Goal: Transaction & Acquisition: Purchase product/service

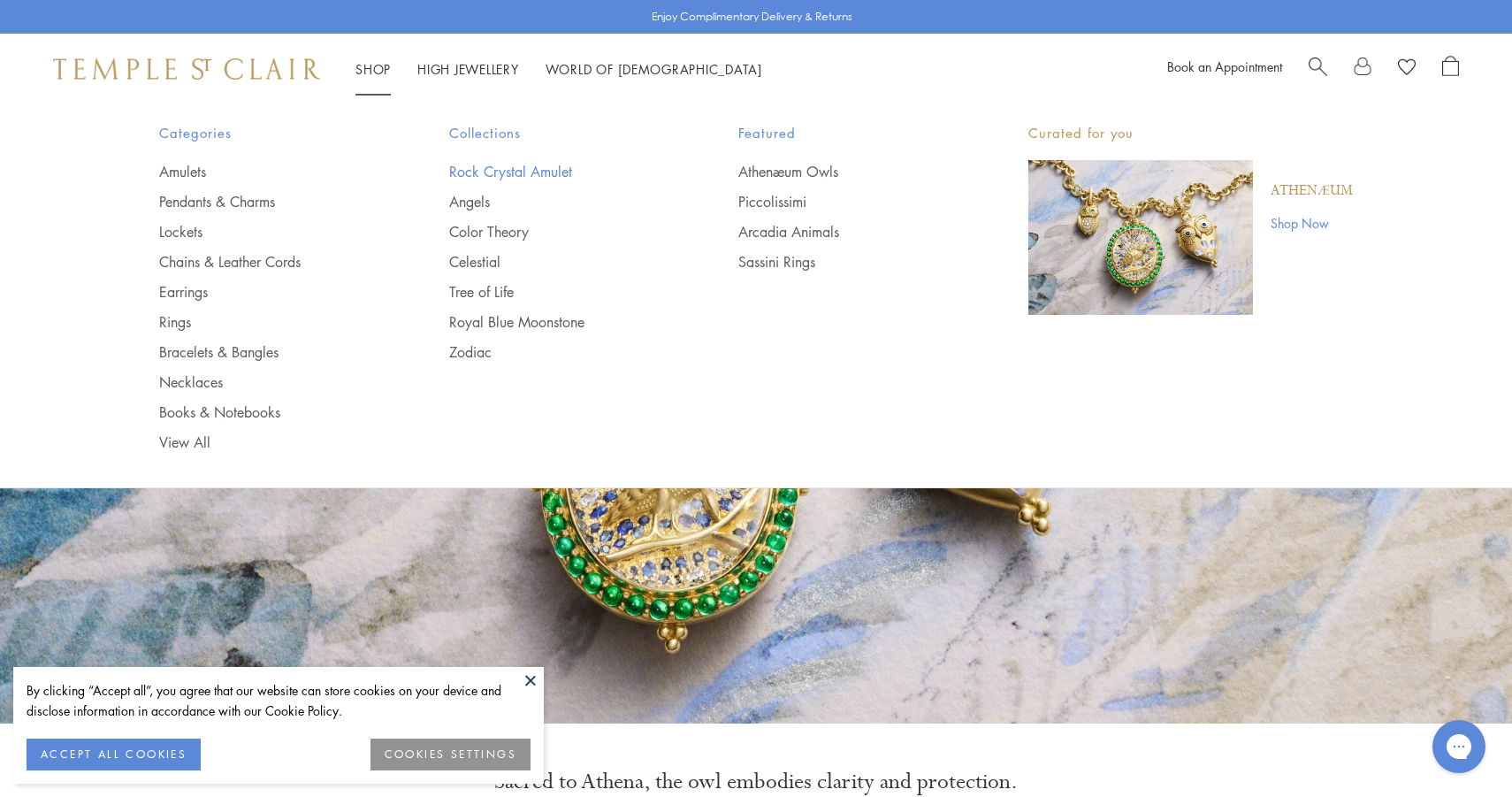
click at [485, 175] on link "Rock Crystal Amulet" at bounding box center [559, 171] width 219 height 19
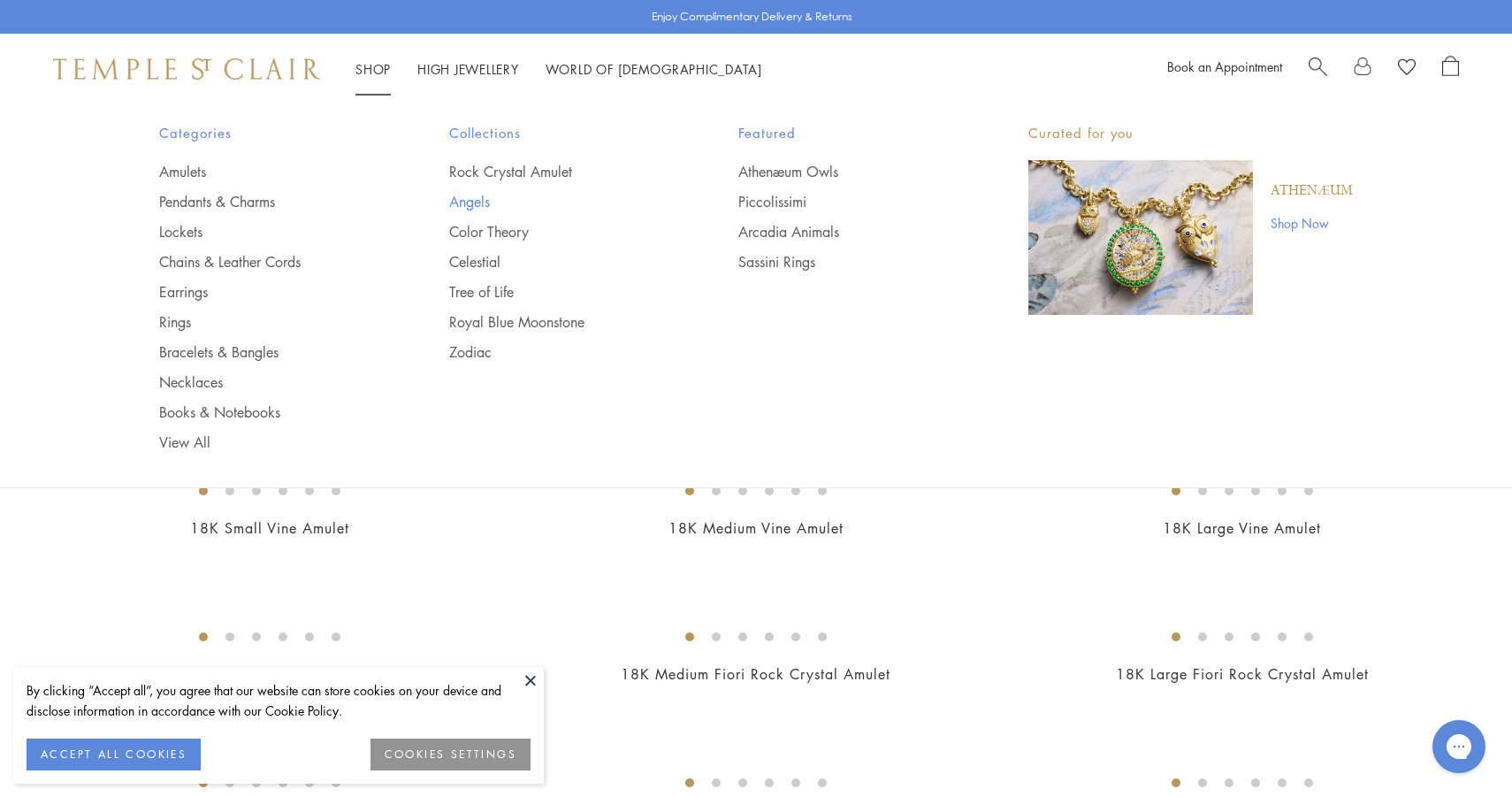
click at [467, 197] on link "Angels" at bounding box center [559, 202] width 219 height 19
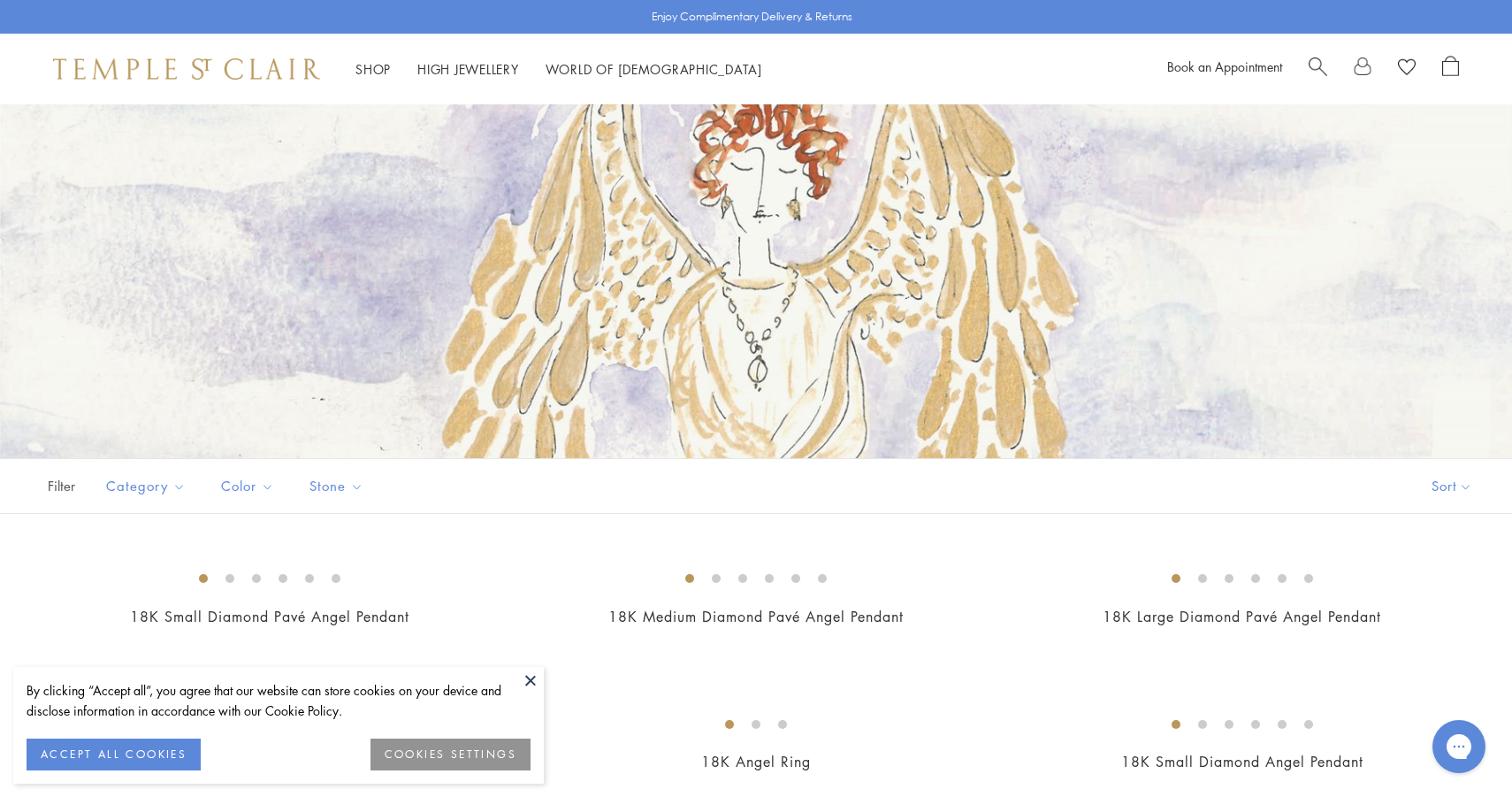
click at [1321, 55] on div "Shop Shop Categories Amulets Pendants & Charms Lockets Chains & Leather Cords E…" at bounding box center [756, 68] width 1512 height 70
click at [1319, 68] on span "Search" at bounding box center [1318, 65] width 18 height 18
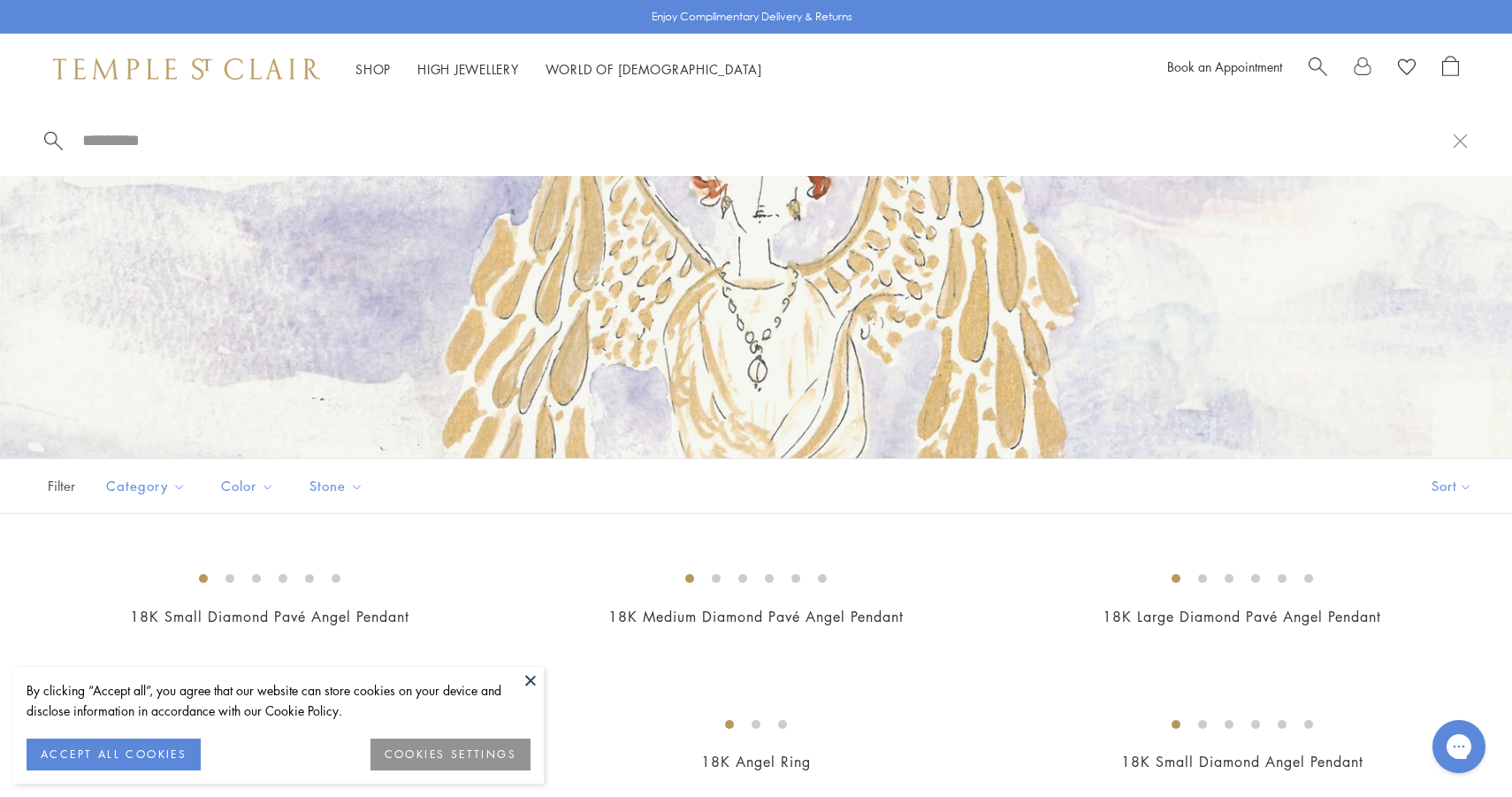
click at [828, 435] on div at bounding box center [756, 281] width 1512 height 353
click at [838, 480] on div "Filter Sort Category Earrings Pendants Rings Color Gold Stone" at bounding box center [756, 485] width 1512 height 55
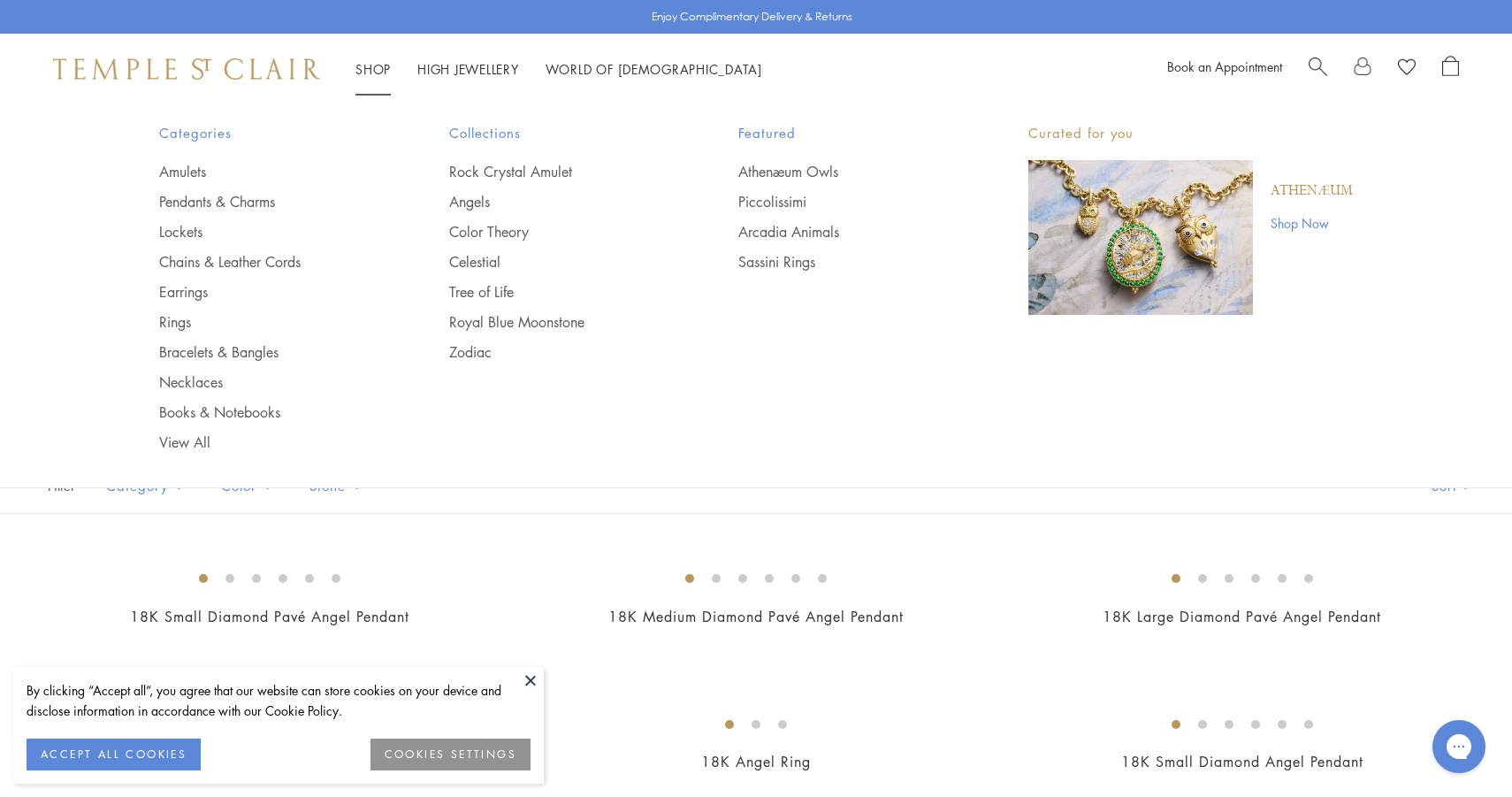
click at [376, 65] on link "Shop Shop" at bounding box center [373, 68] width 35 height 18
click at [480, 172] on link "Rock Crystal Amulet" at bounding box center [559, 171] width 219 height 19
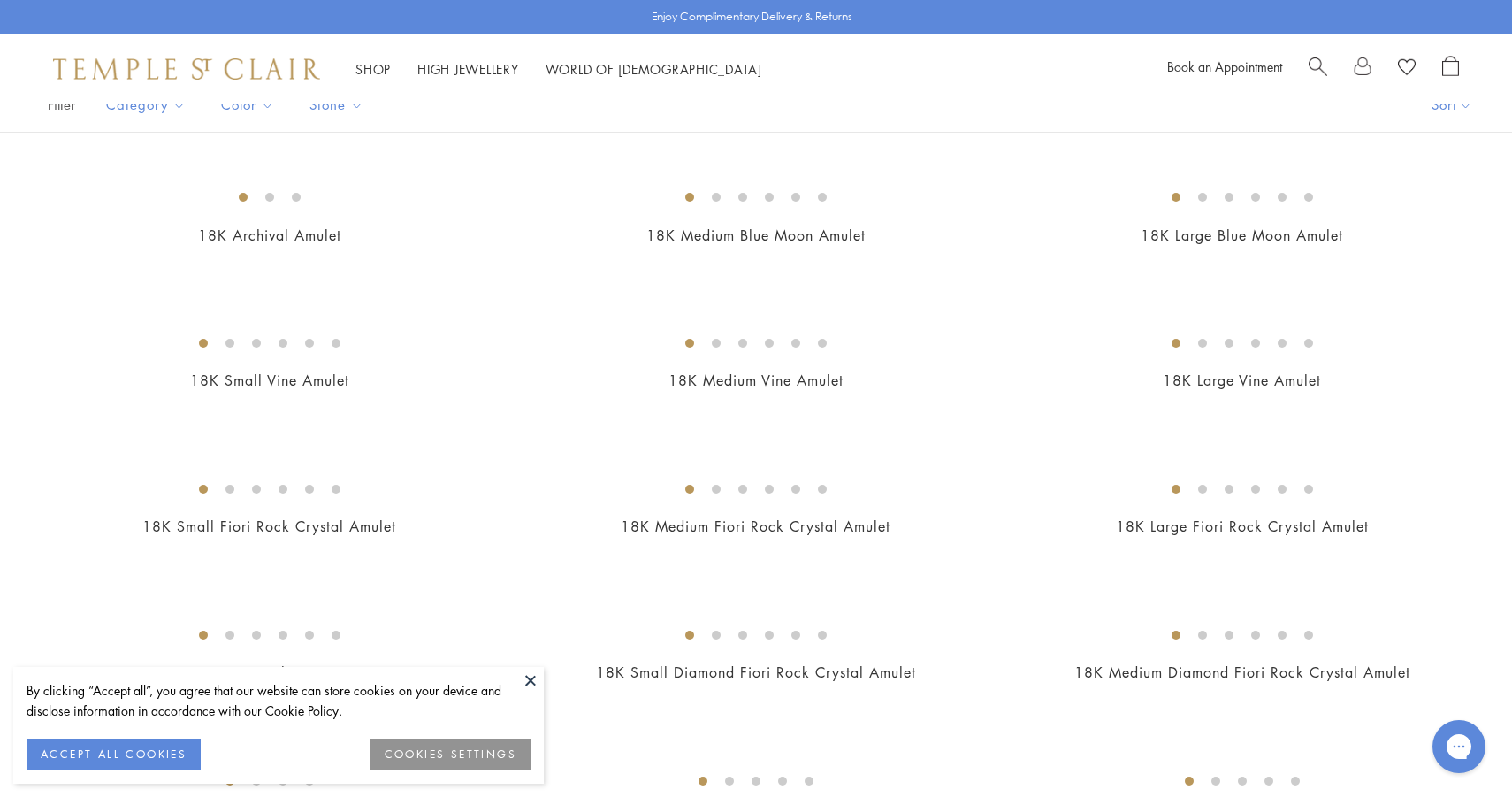
click at [530, 683] on button at bounding box center [530, 680] width 27 height 27
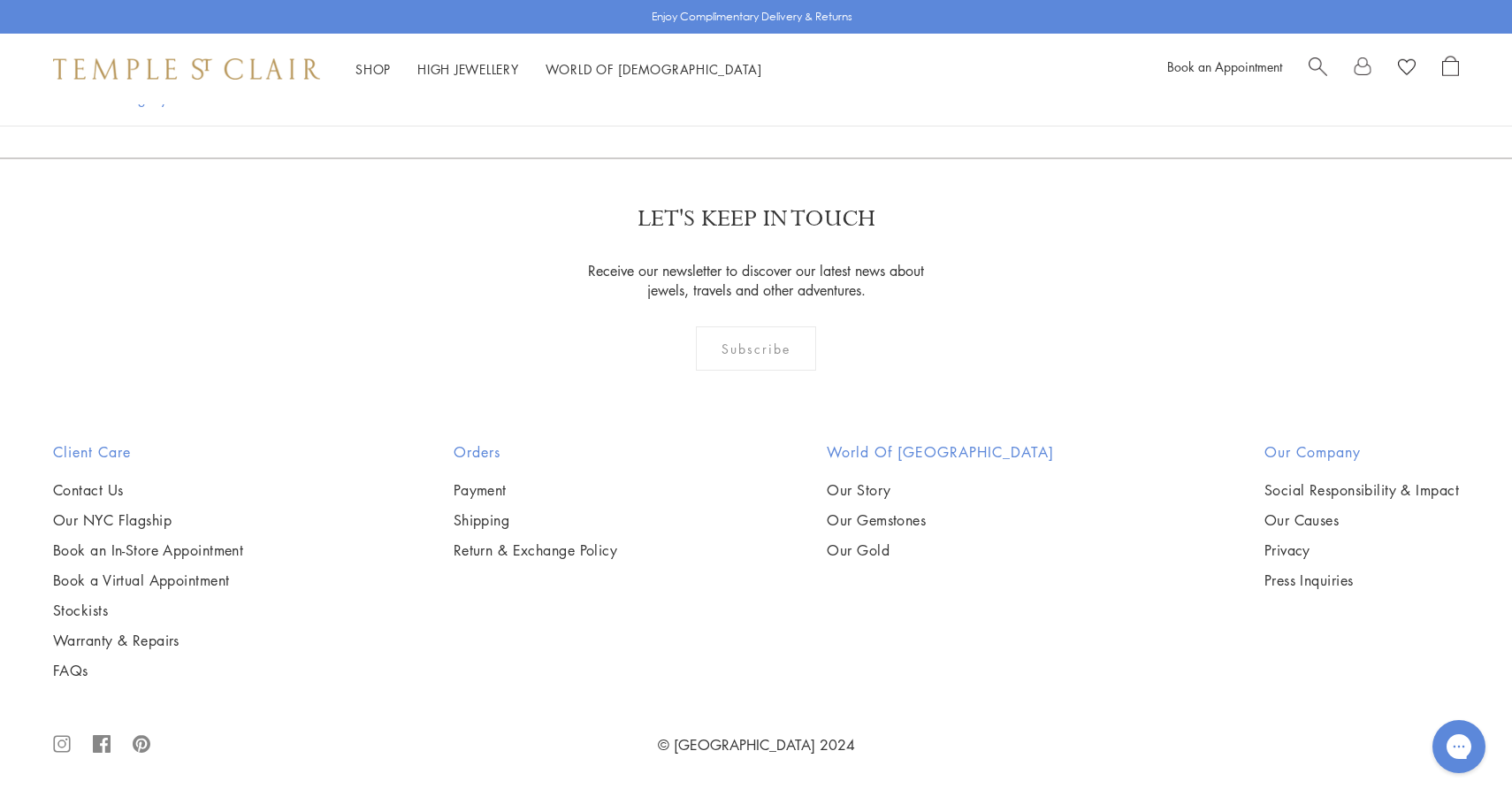
scroll to position [8686, 0]
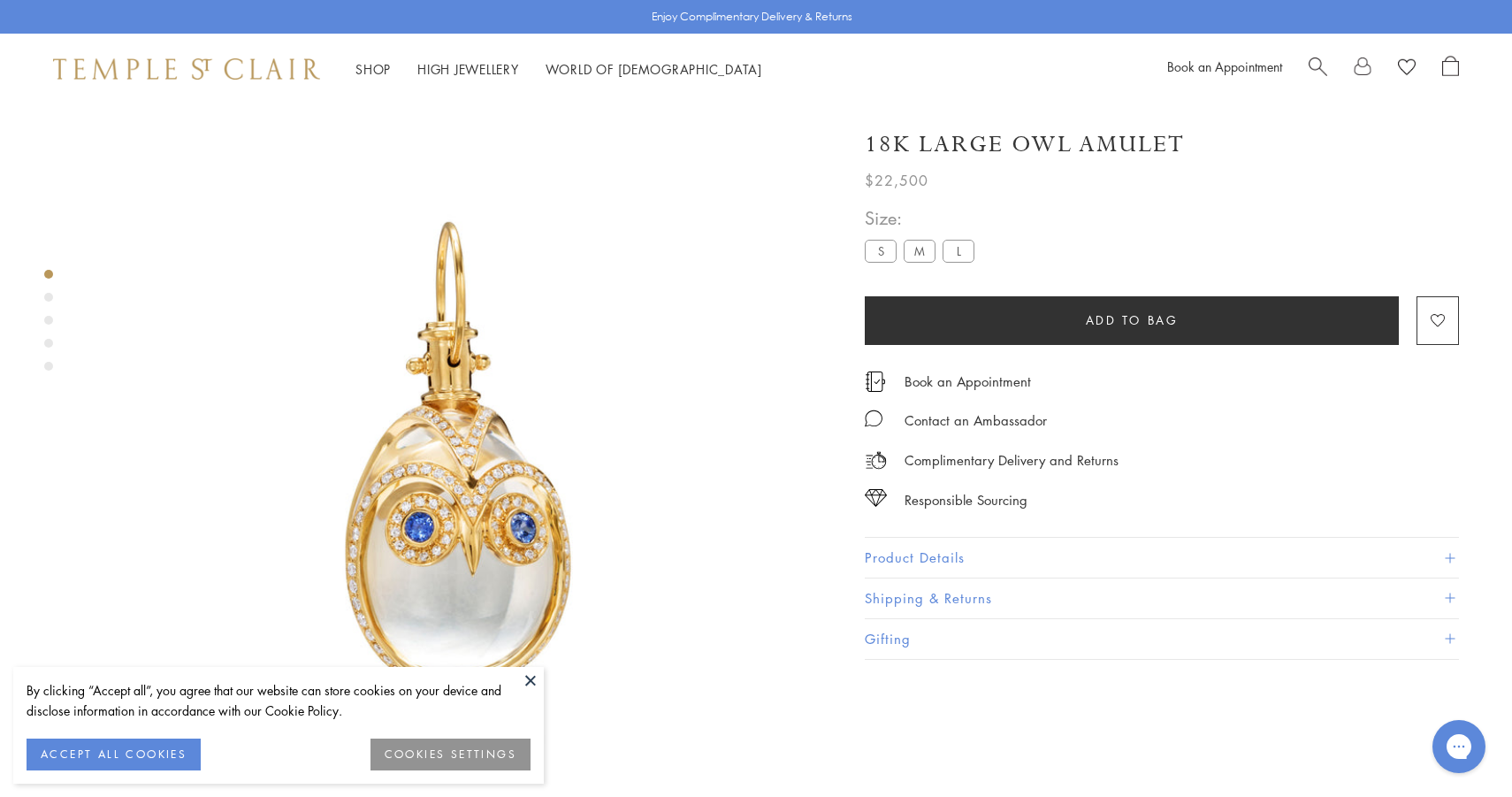
click at [1284, 255] on div "**********" at bounding box center [1162, 243] width 595 height 80
click at [893, 241] on label "S" at bounding box center [880, 251] width 31 height 22
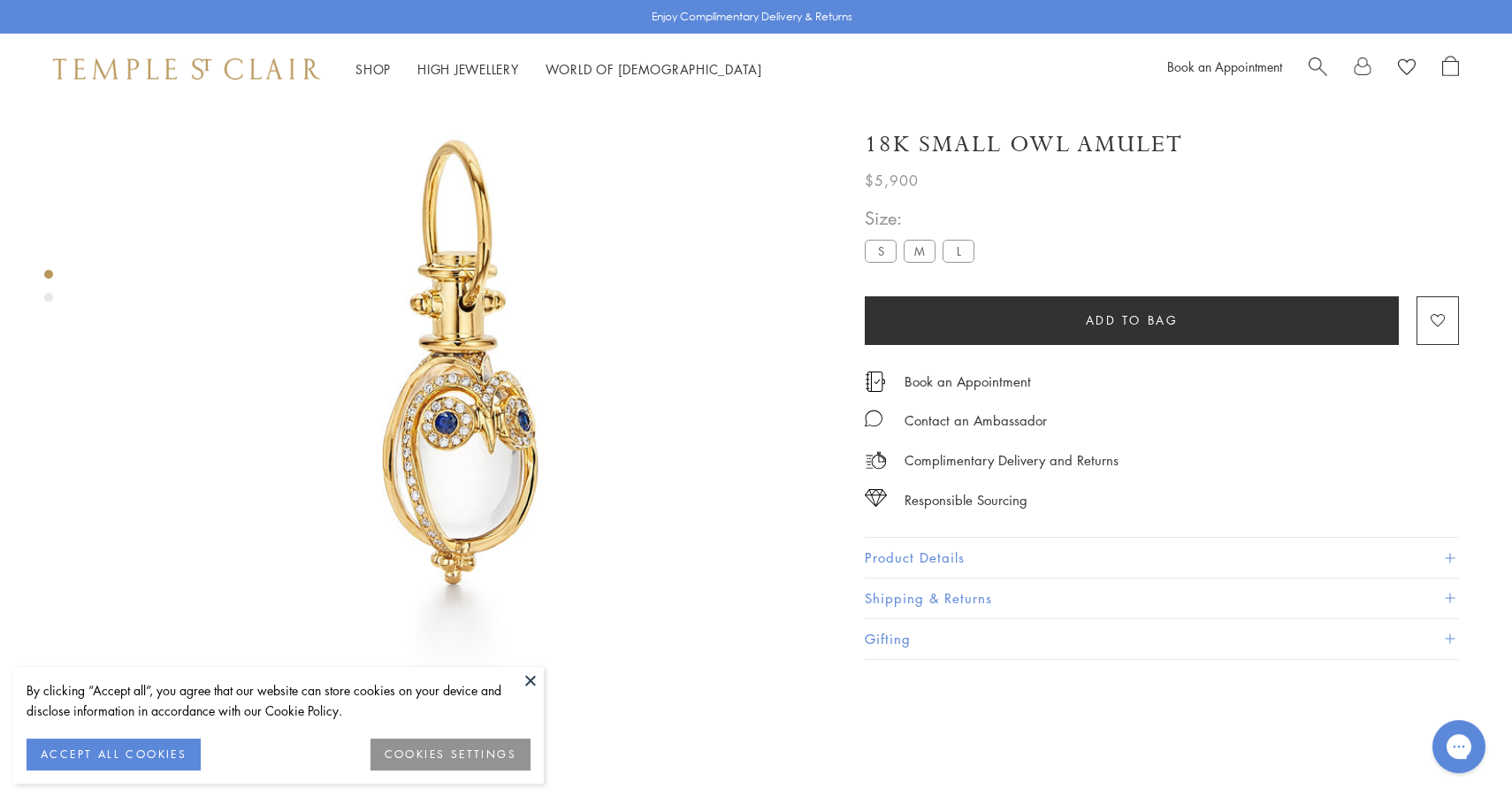
scroll to position [104, 0]
click at [919, 252] on label "M" at bounding box center [919, 251] width 31 height 22
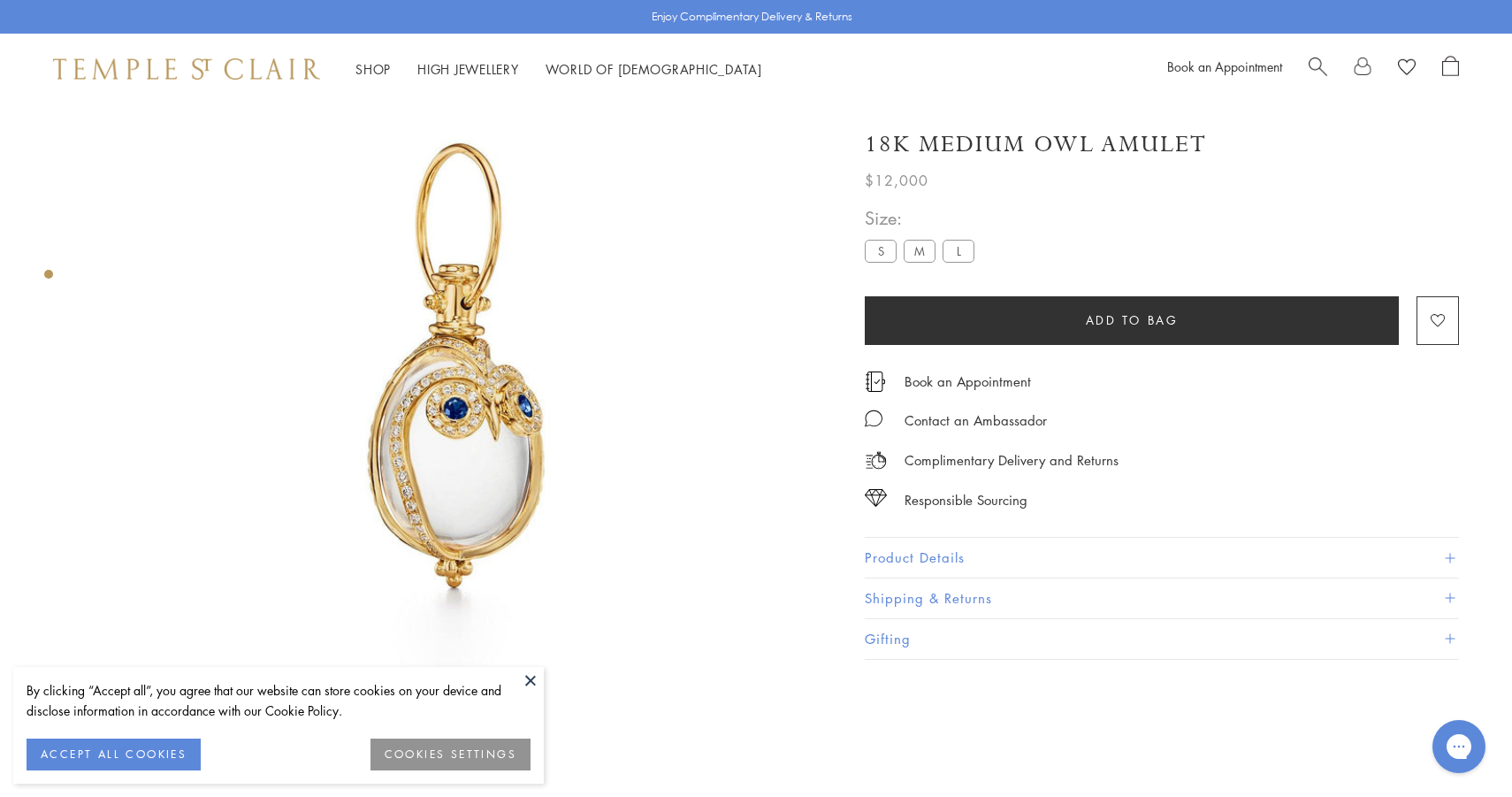
click at [947, 253] on label "L" at bounding box center [958, 251] width 31 height 22
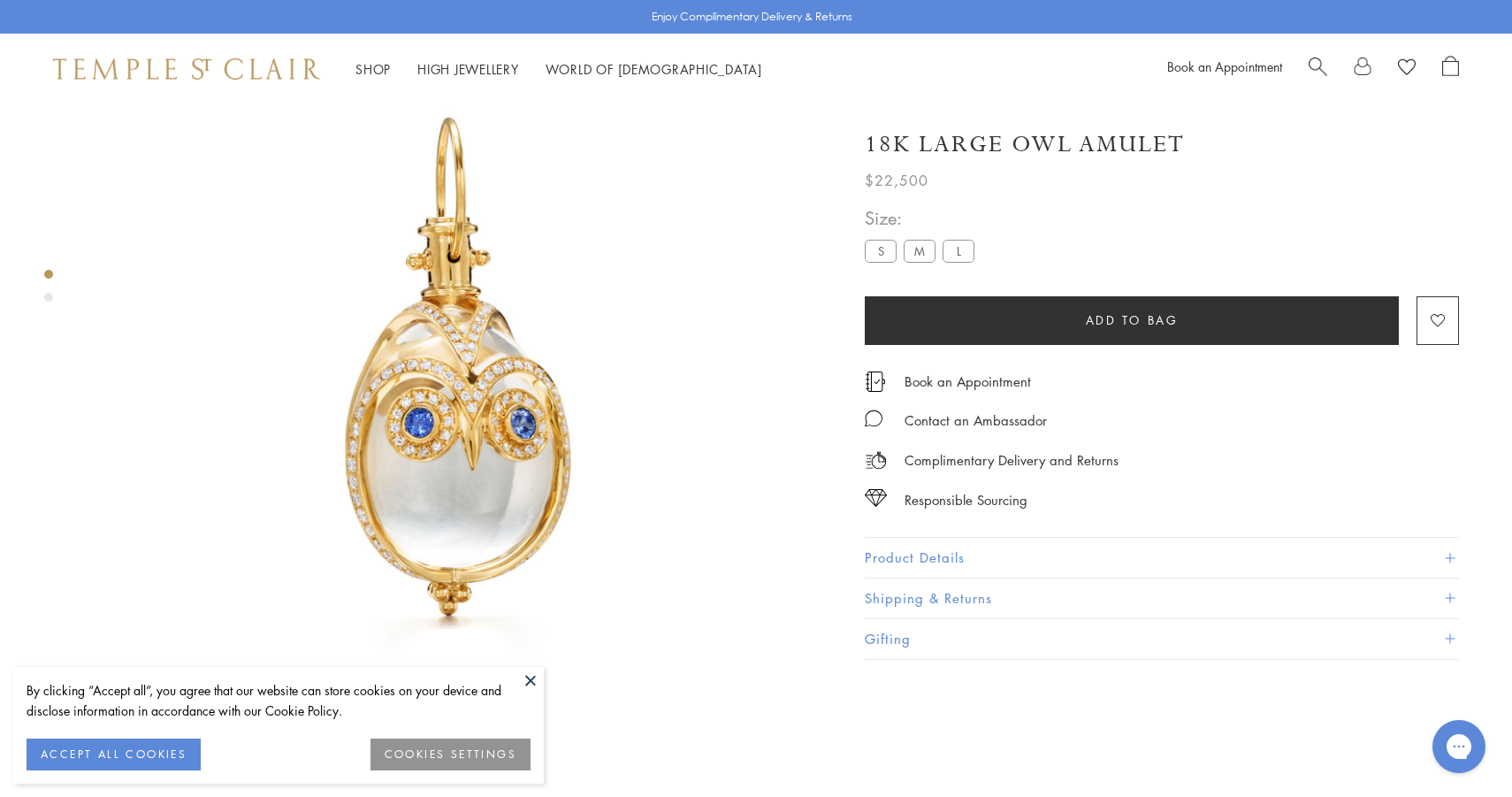
click at [893, 252] on label "S" at bounding box center [880, 251] width 31 height 22
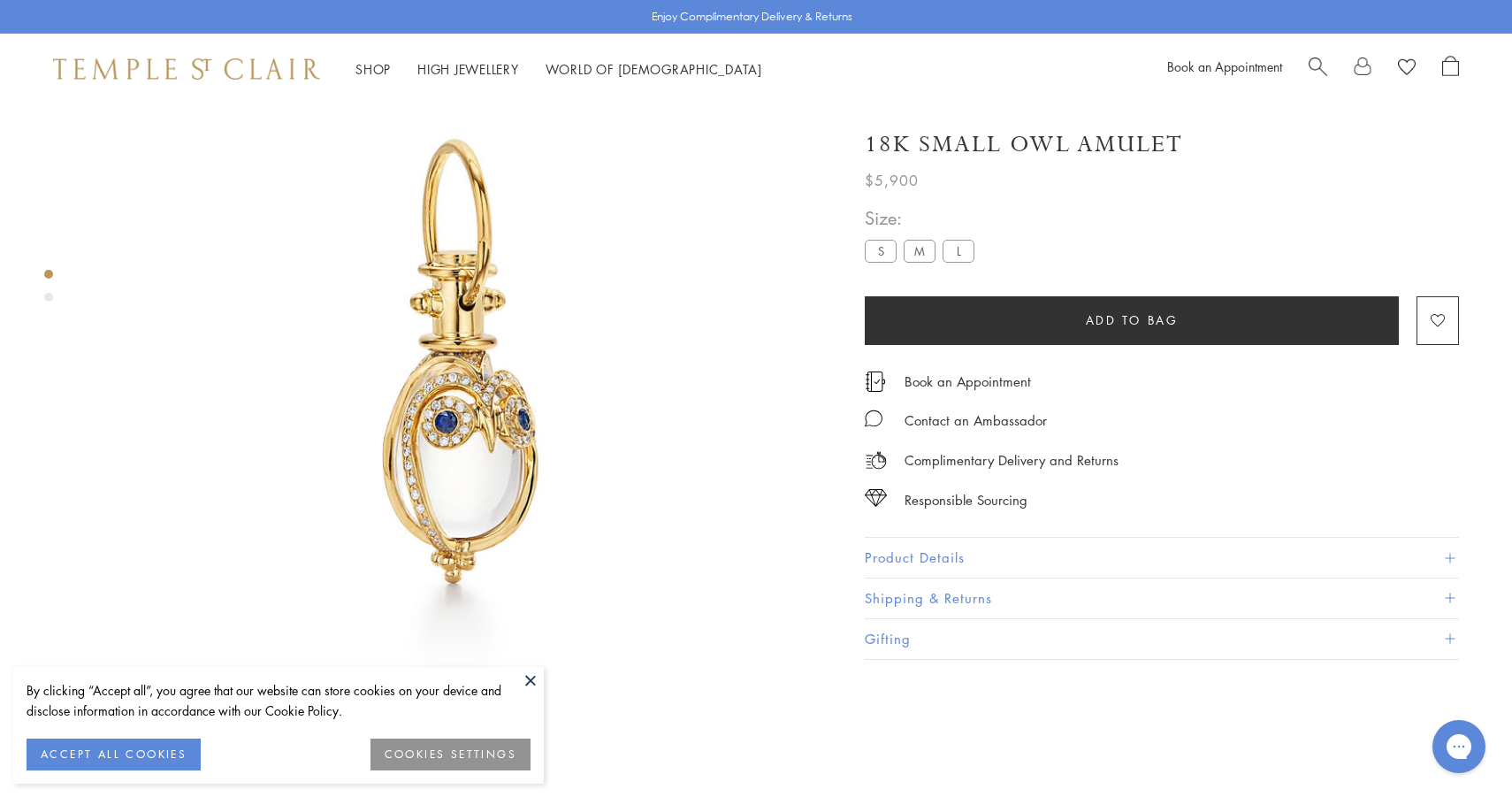
click at [944, 258] on label "L" at bounding box center [958, 251] width 31 height 22
